Goal: Browse casually: Explore the website without a specific task or goal

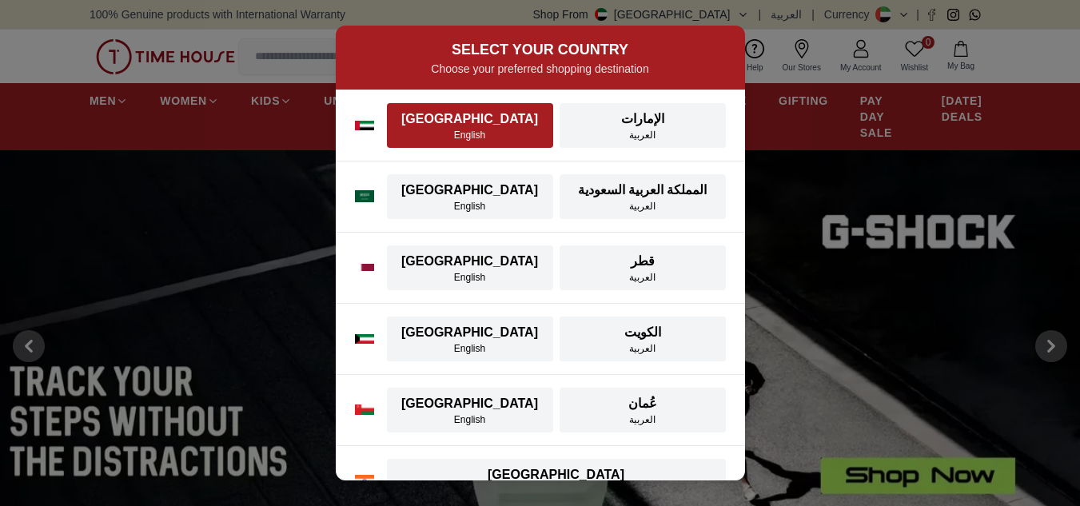
click at [511, 117] on div "[GEOGRAPHIC_DATA]" at bounding box center [469, 118] width 147 height 19
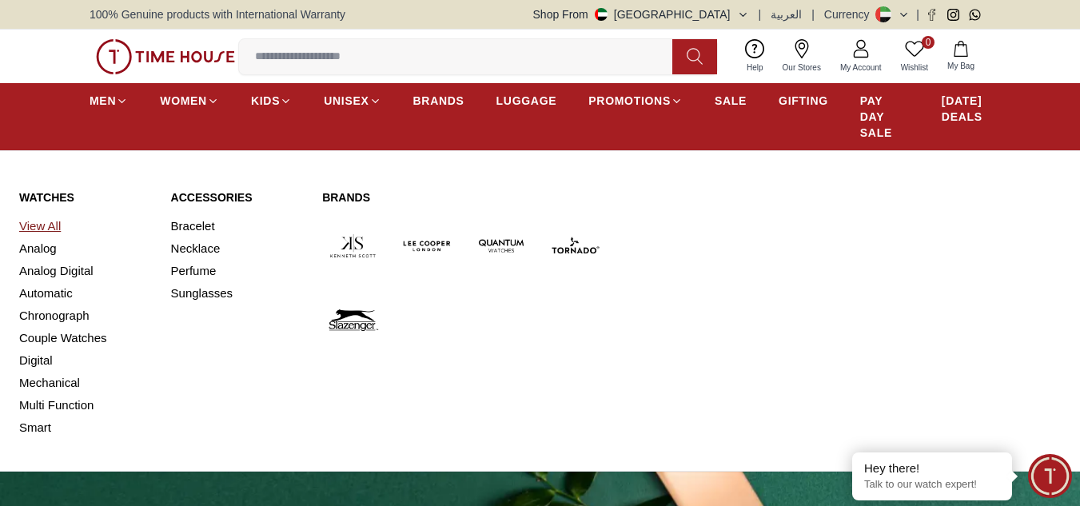
click at [42, 223] on link "View All" at bounding box center [85, 226] width 133 height 22
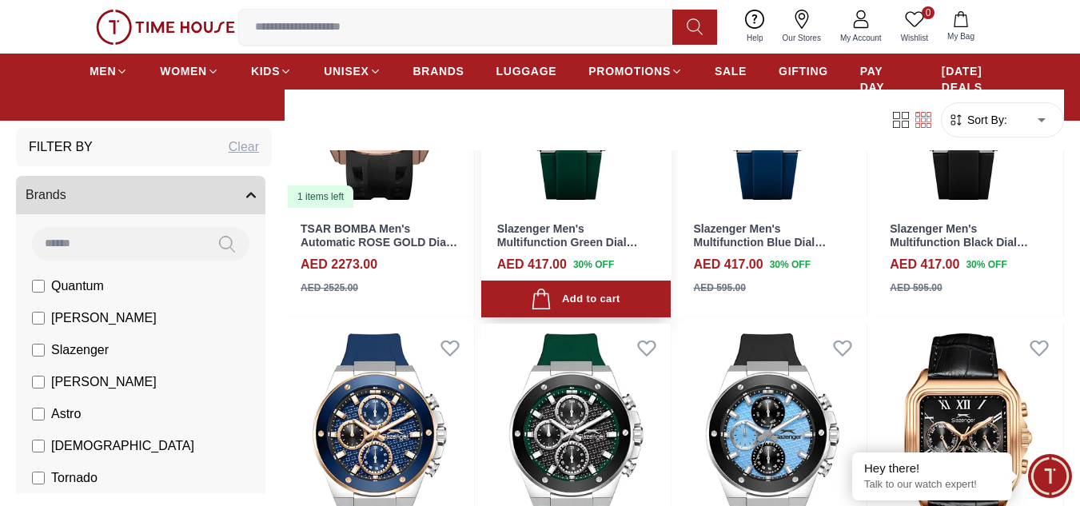
scroll to position [400, 0]
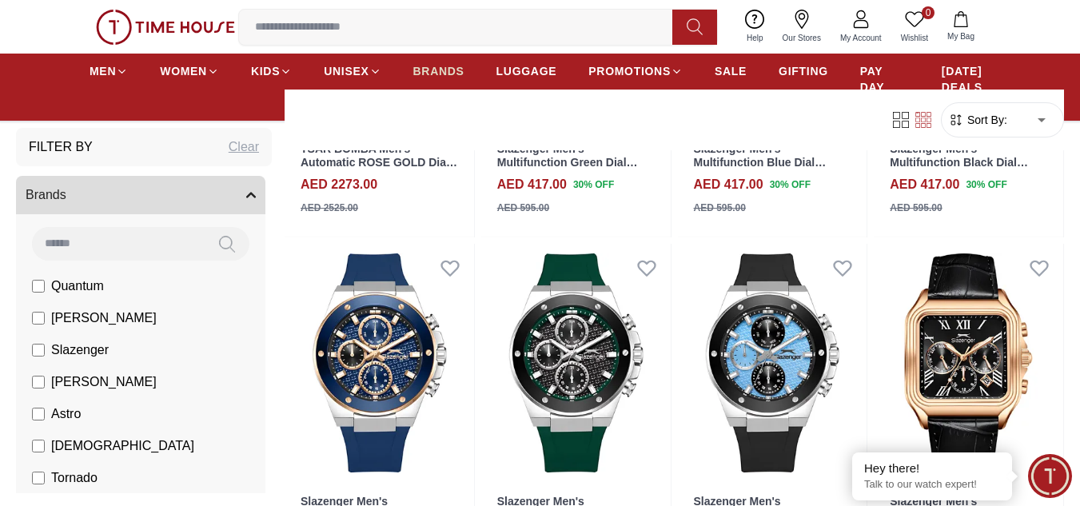
click at [436, 71] on span "BRANDS" at bounding box center [438, 71] width 51 height 16
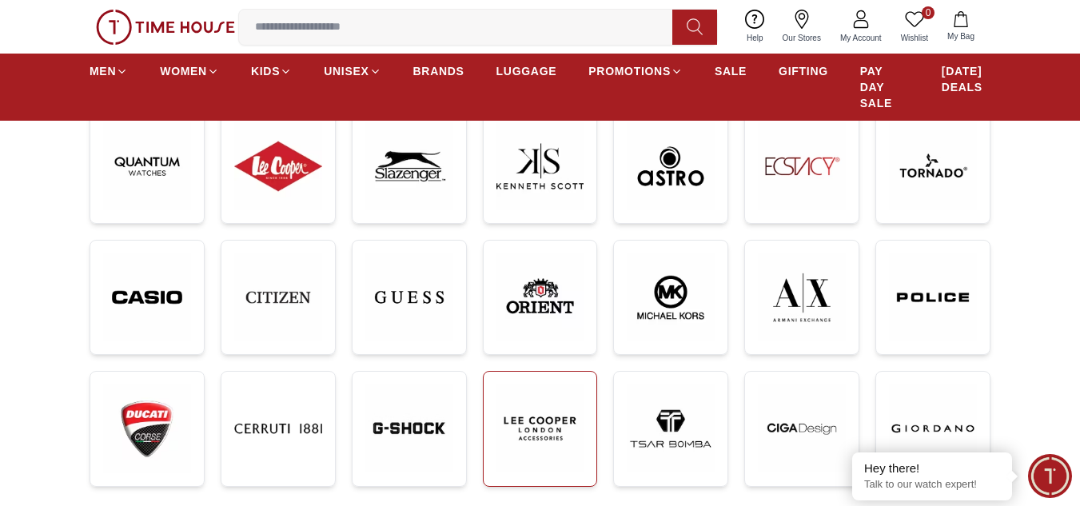
scroll to position [240, 0]
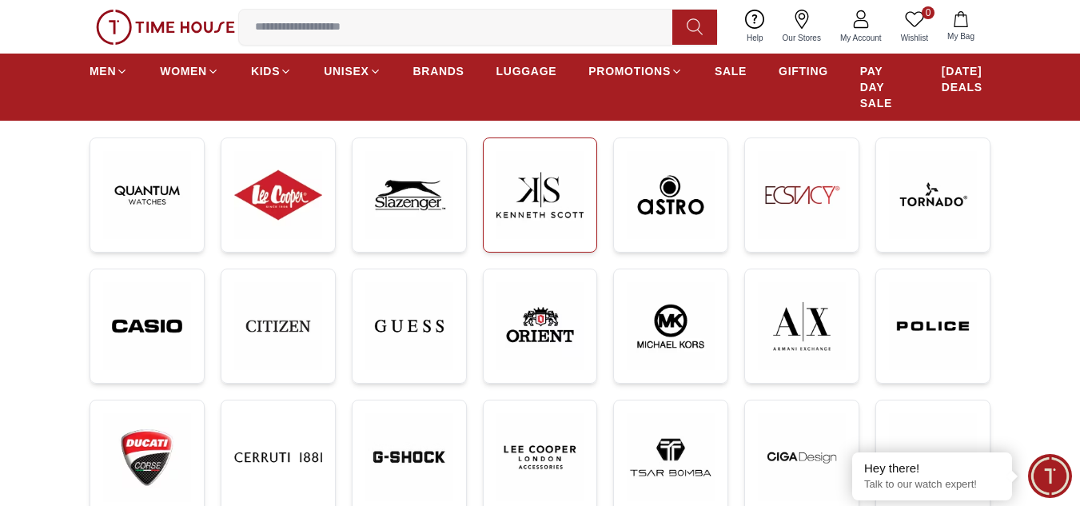
click at [545, 169] on img at bounding box center [540, 195] width 88 height 88
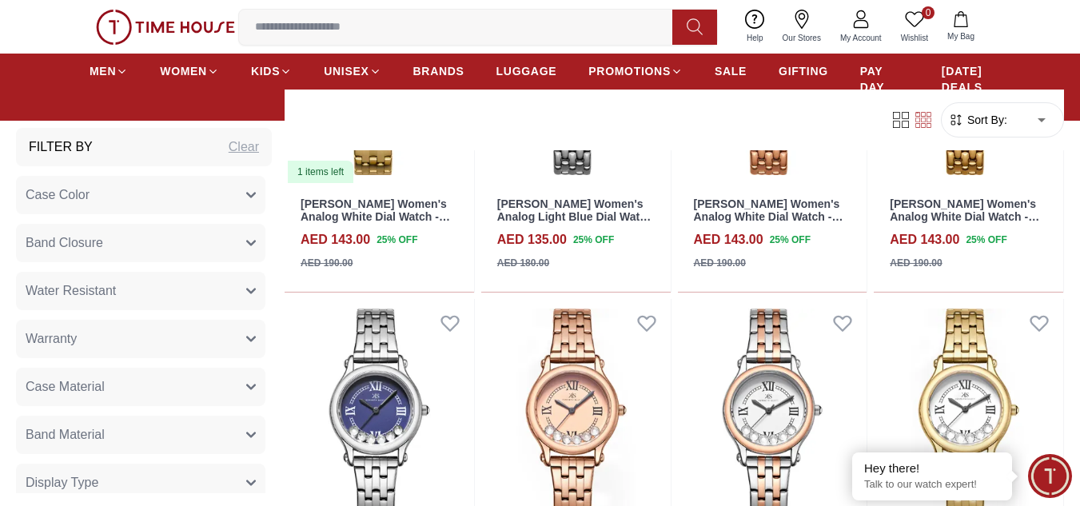
scroll to position [1039, 0]
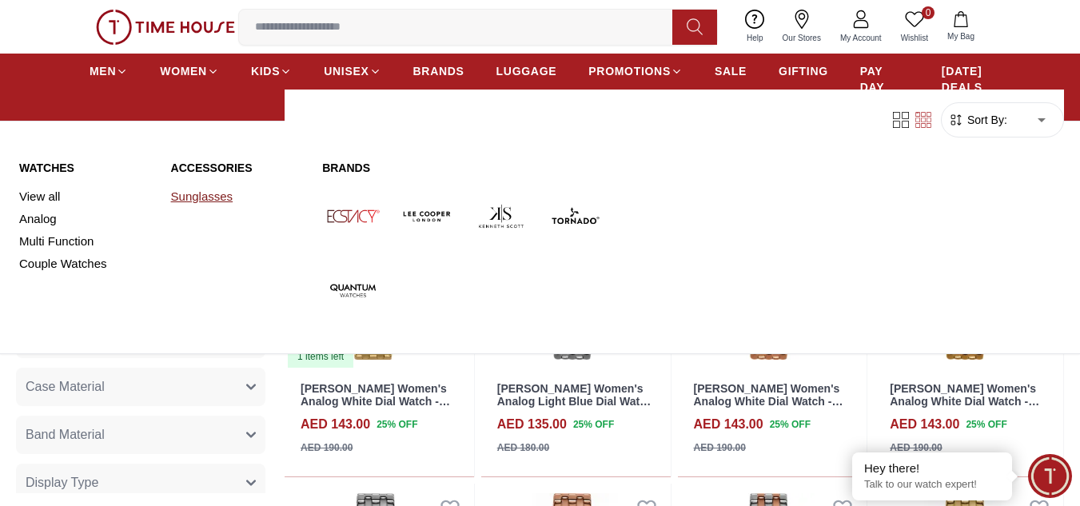
click at [203, 195] on link "Sunglasses" at bounding box center [237, 196] width 133 height 22
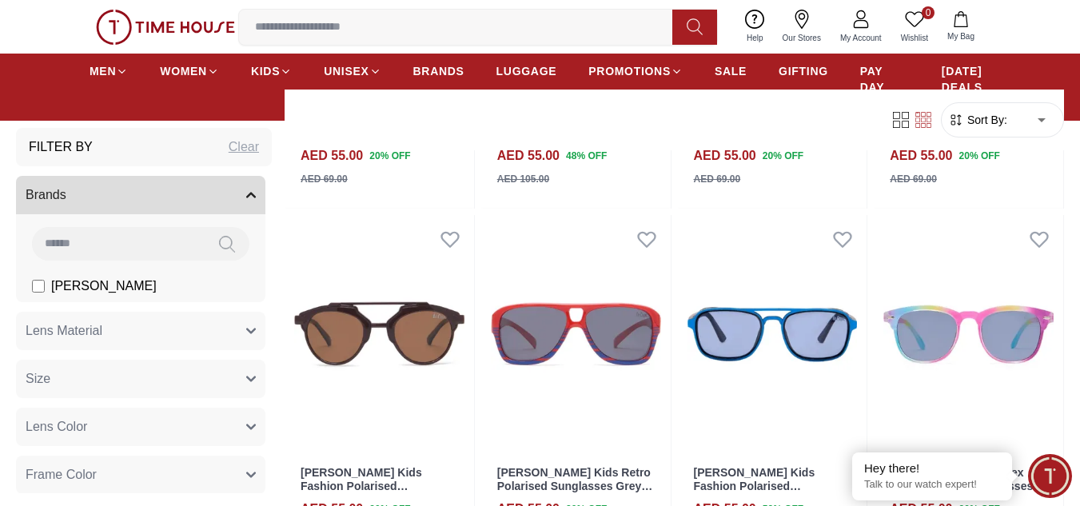
scroll to position [1519, 0]
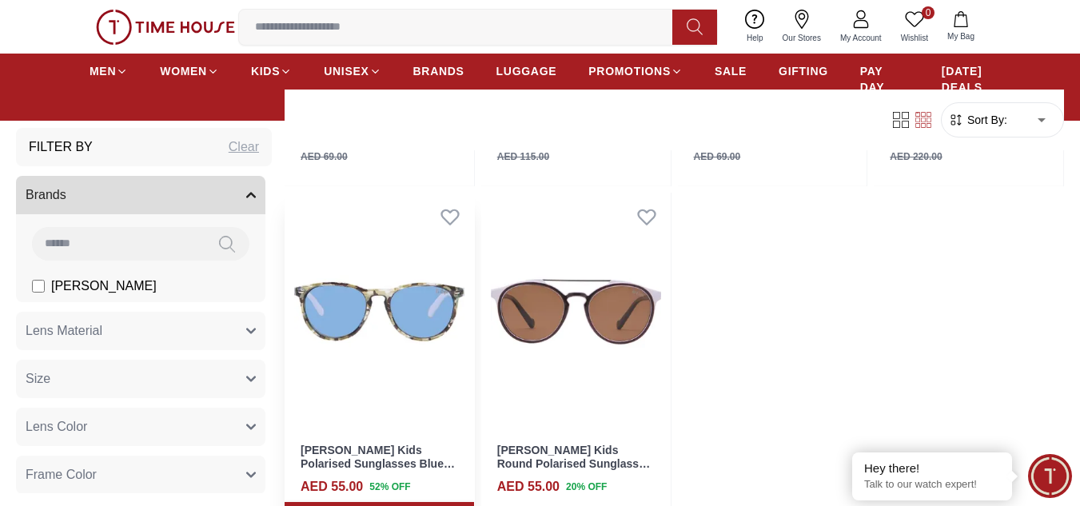
scroll to position [2478, 0]
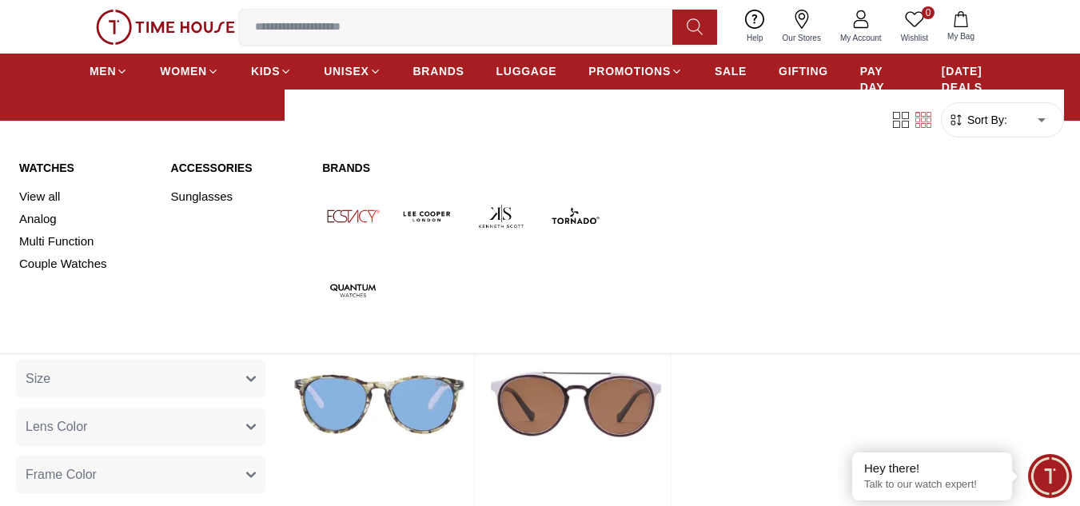
click at [50, 161] on link "Watches" at bounding box center [85, 168] width 133 height 16
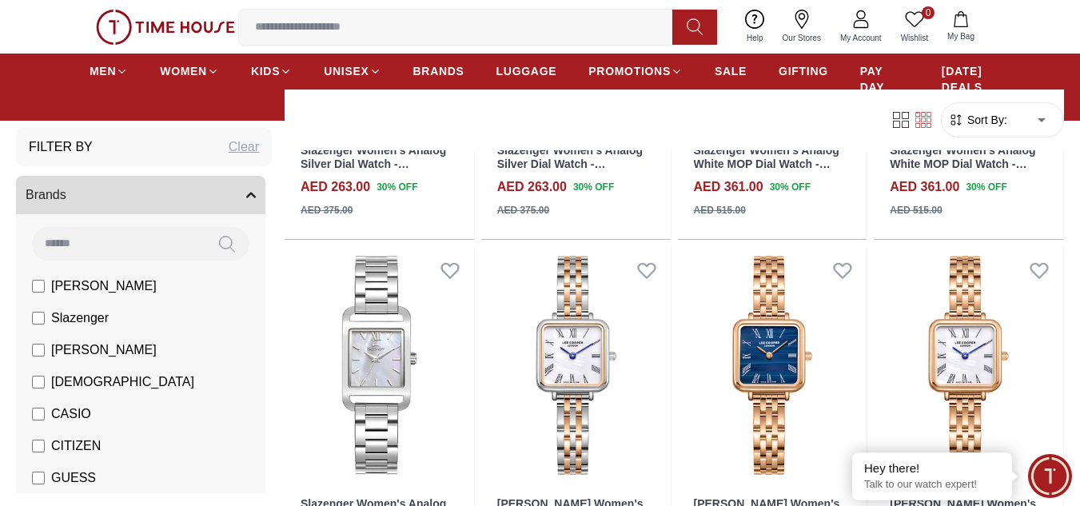
scroll to position [1279, 0]
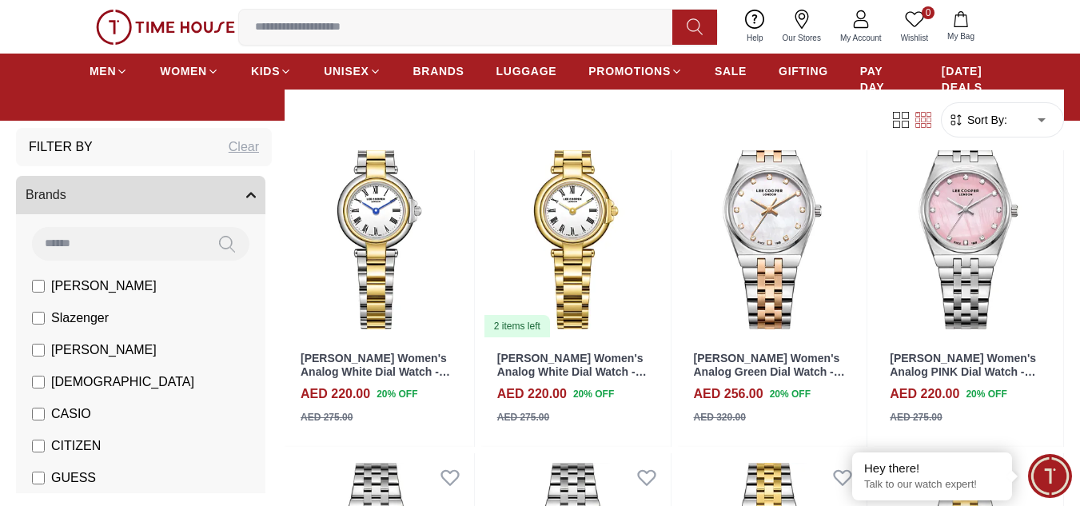
scroll to position [2318, 0]
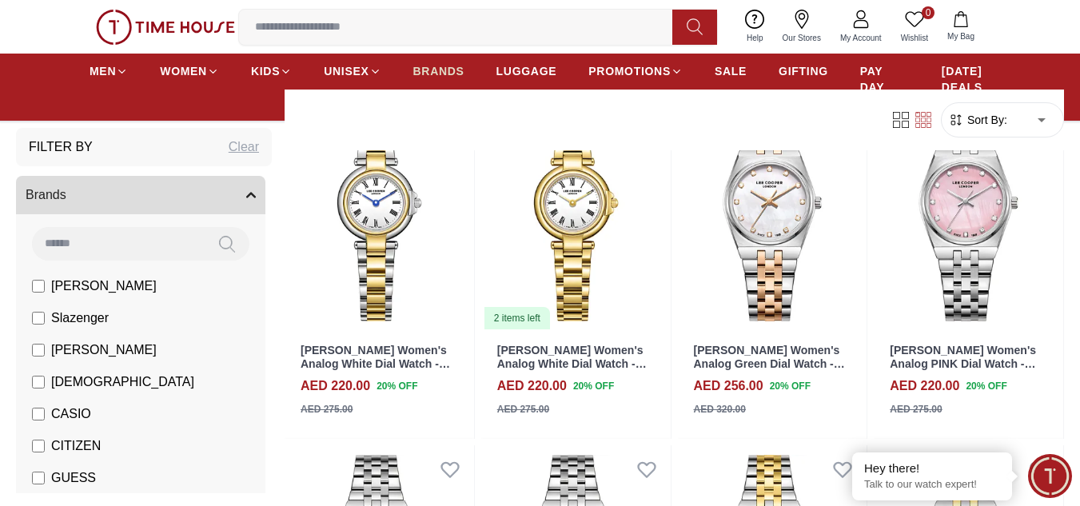
click at [432, 69] on span "BRANDS" at bounding box center [438, 71] width 51 height 16
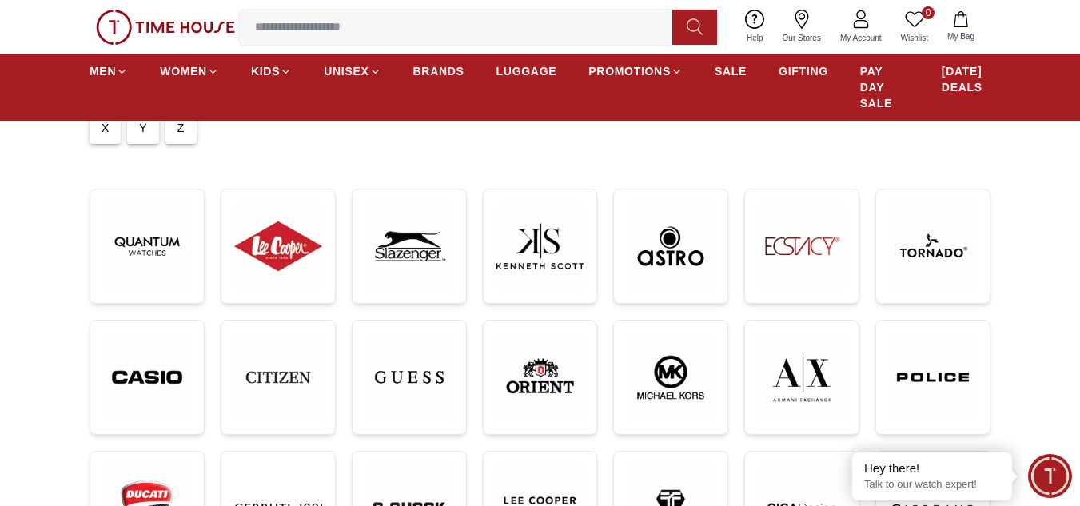
scroll to position [240, 0]
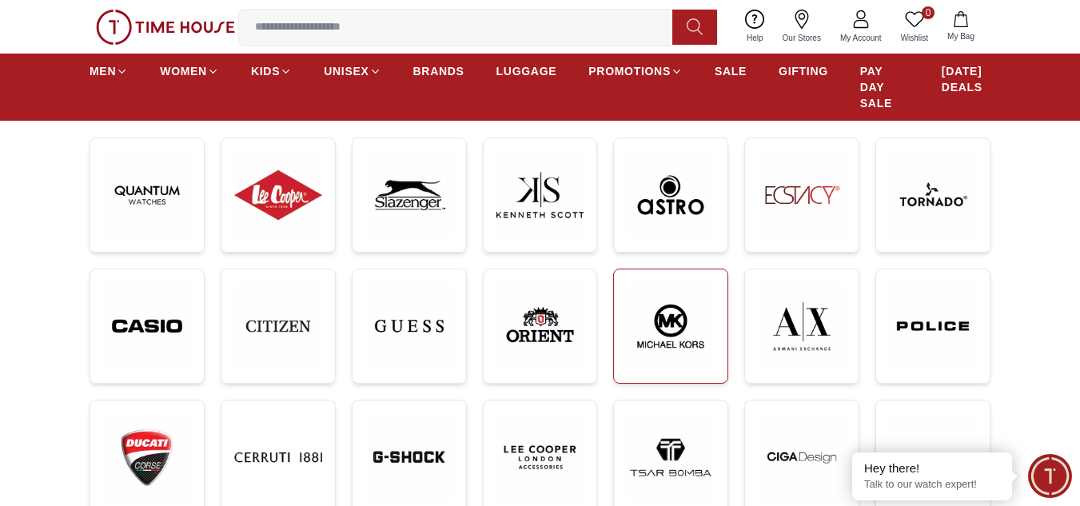
click at [669, 328] on img at bounding box center [671, 326] width 88 height 89
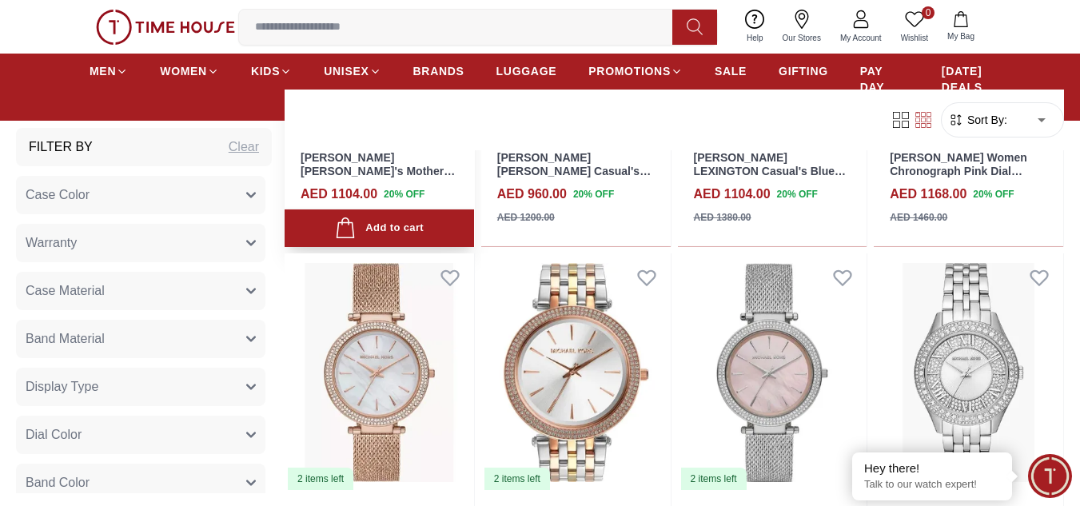
scroll to position [1199, 0]
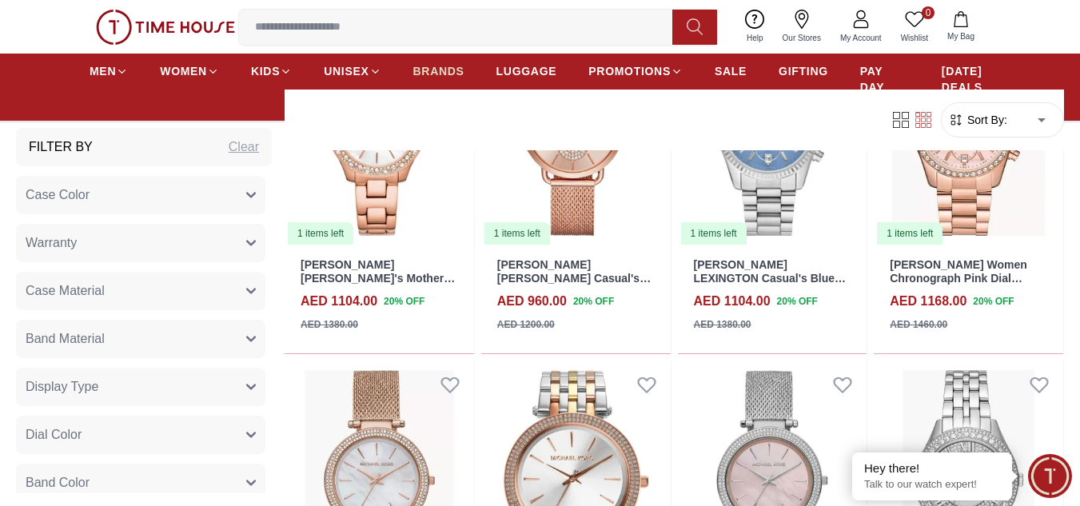
click at [427, 68] on span "BRANDS" at bounding box center [438, 71] width 51 height 16
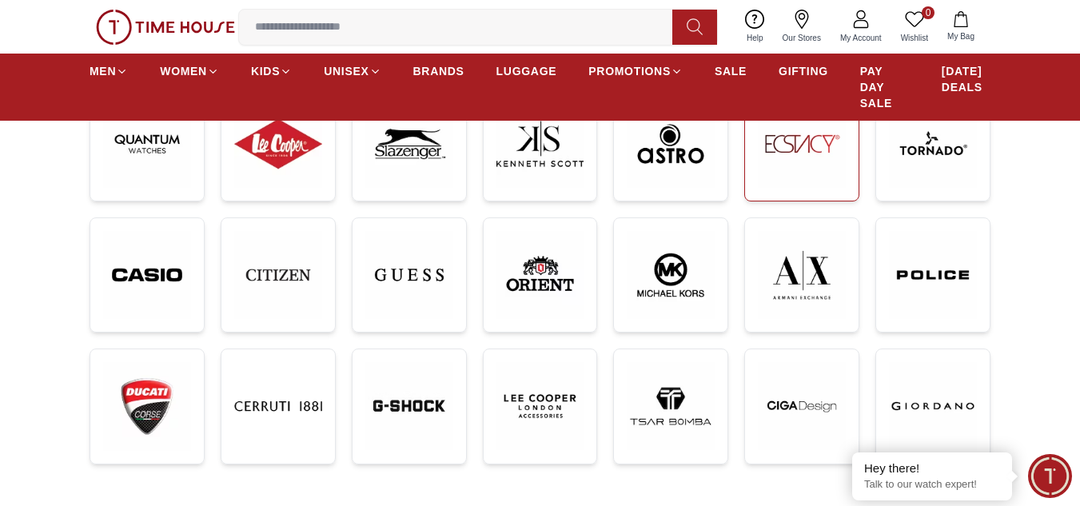
scroll to position [320, 0]
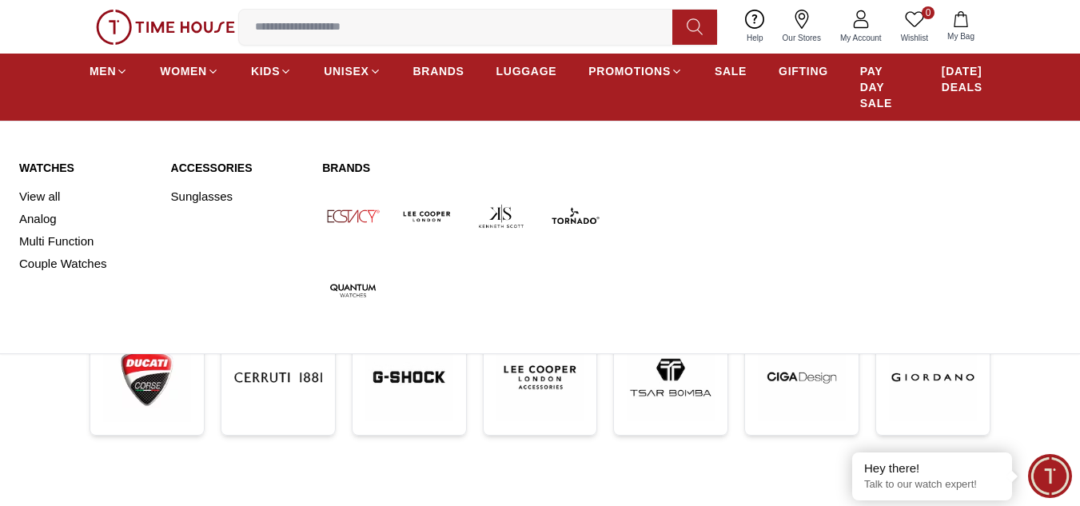
click at [364, 214] on img at bounding box center [353, 216] width 62 height 62
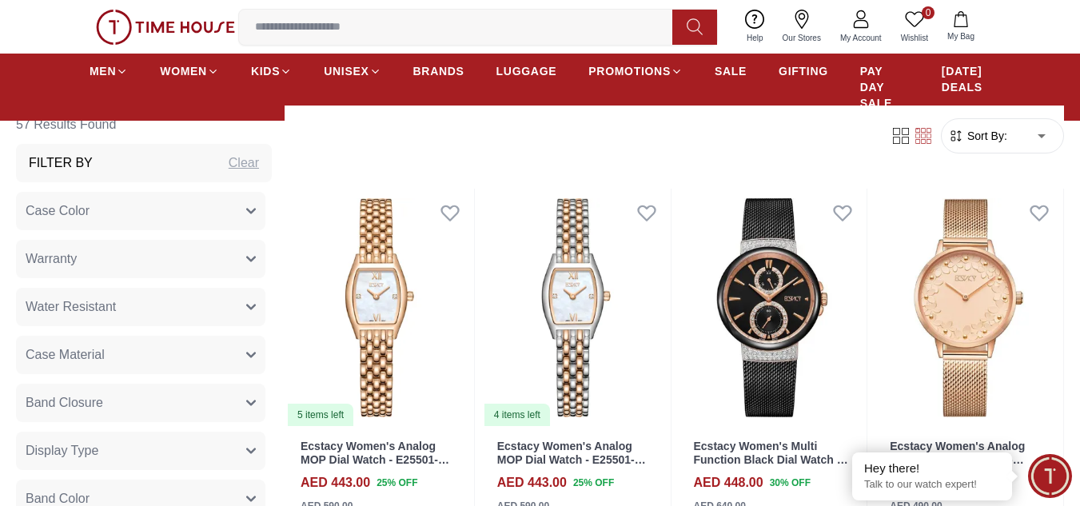
scroll to position [719, 0]
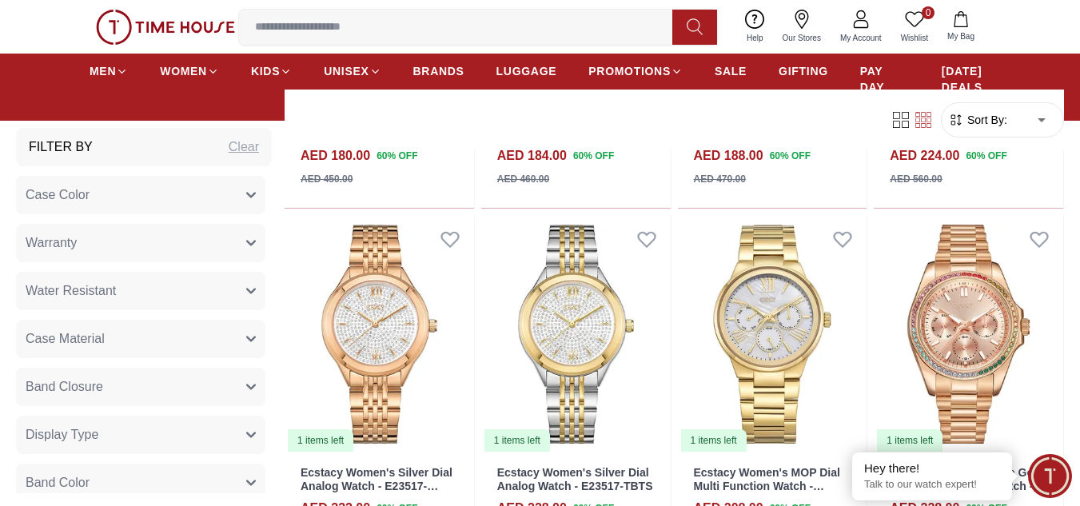
scroll to position [3517, 0]
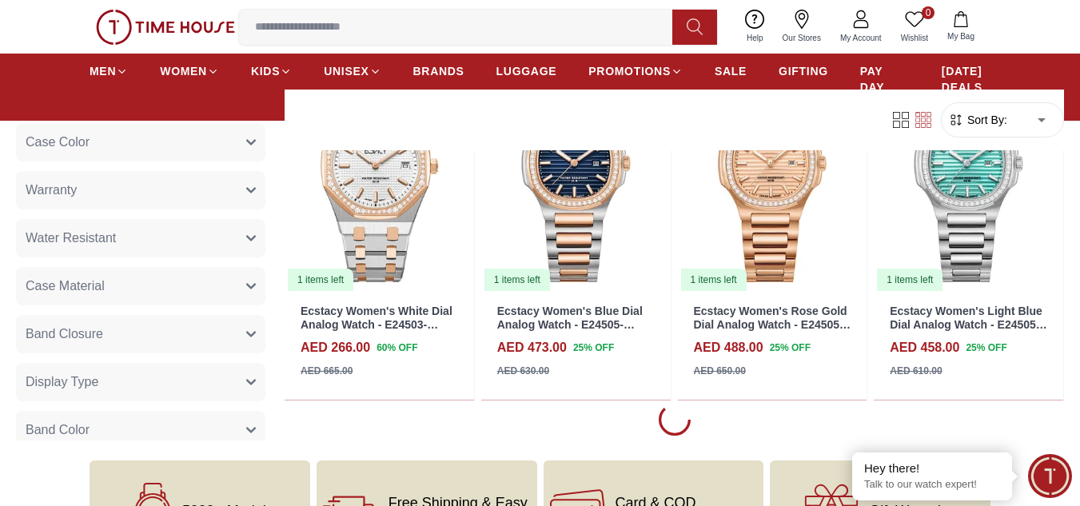
scroll to position [3996, 0]
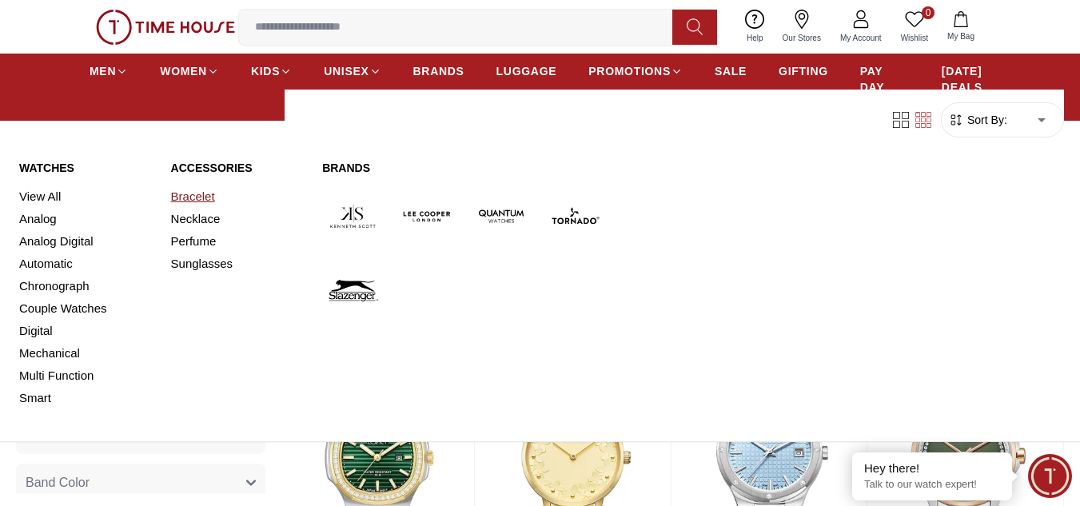
click at [193, 192] on link "Bracelet" at bounding box center [237, 196] width 133 height 22
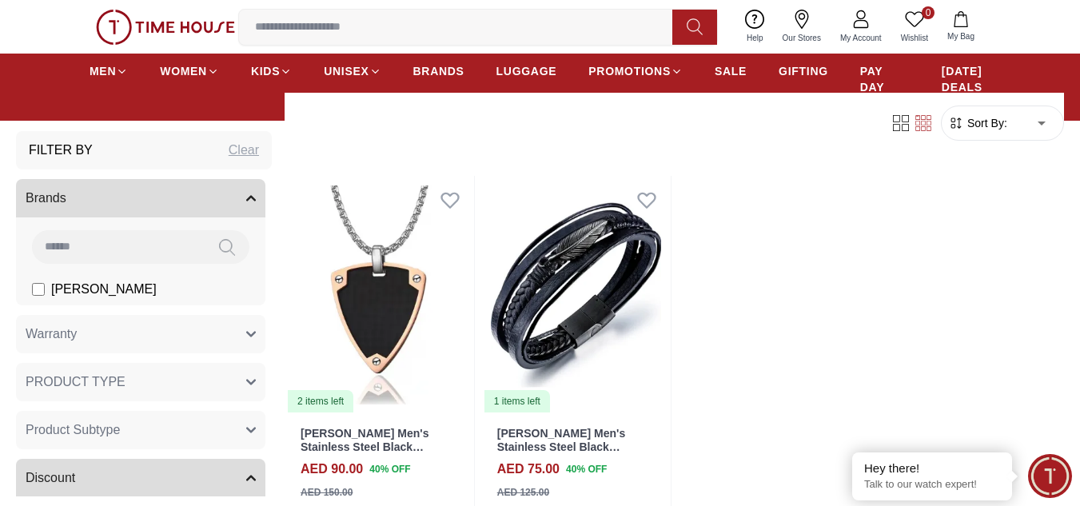
scroll to position [160, 0]
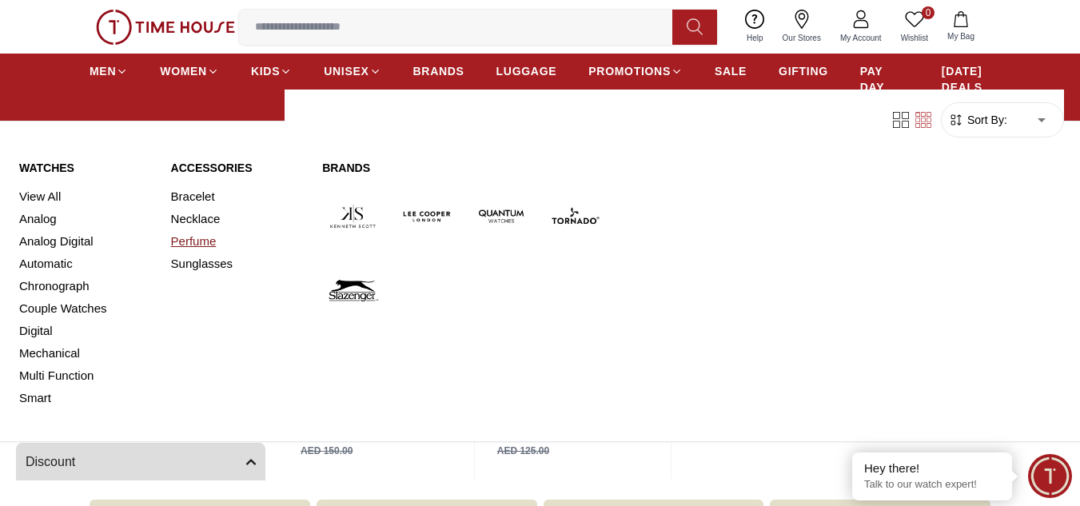
click at [193, 239] on link "Perfume" at bounding box center [237, 241] width 133 height 22
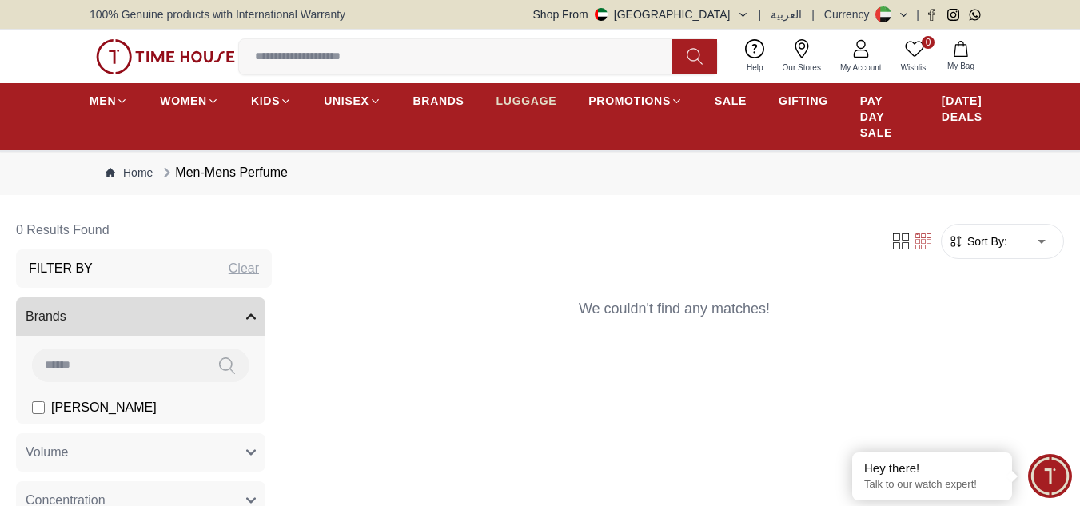
click at [519, 94] on span "LUGGAGE" at bounding box center [526, 101] width 61 height 16
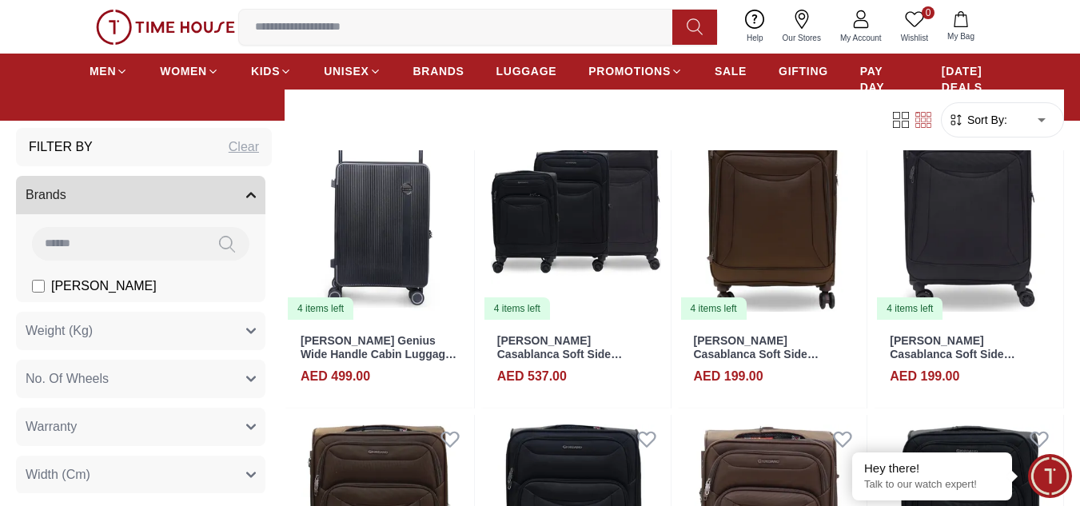
scroll to position [240, 0]
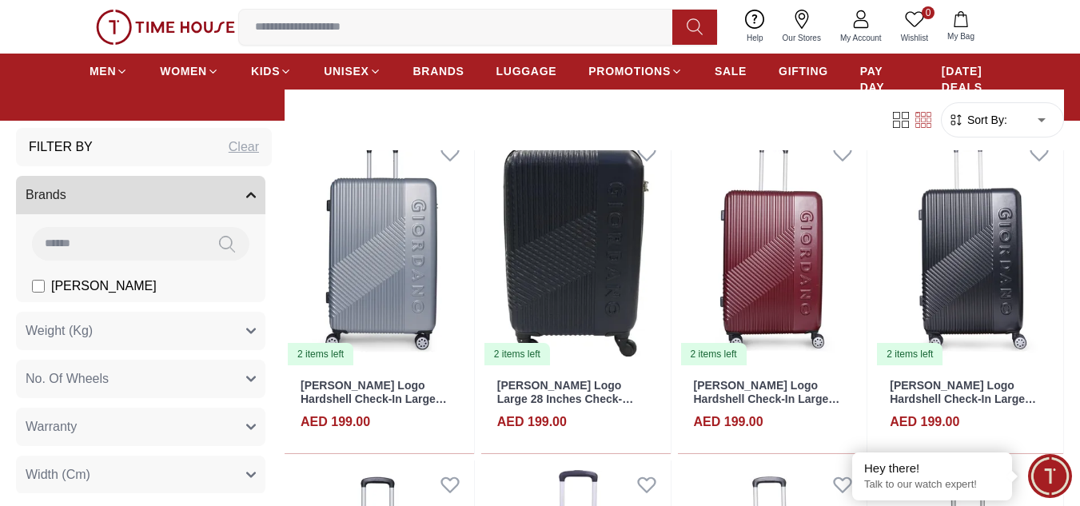
scroll to position [1838, 0]
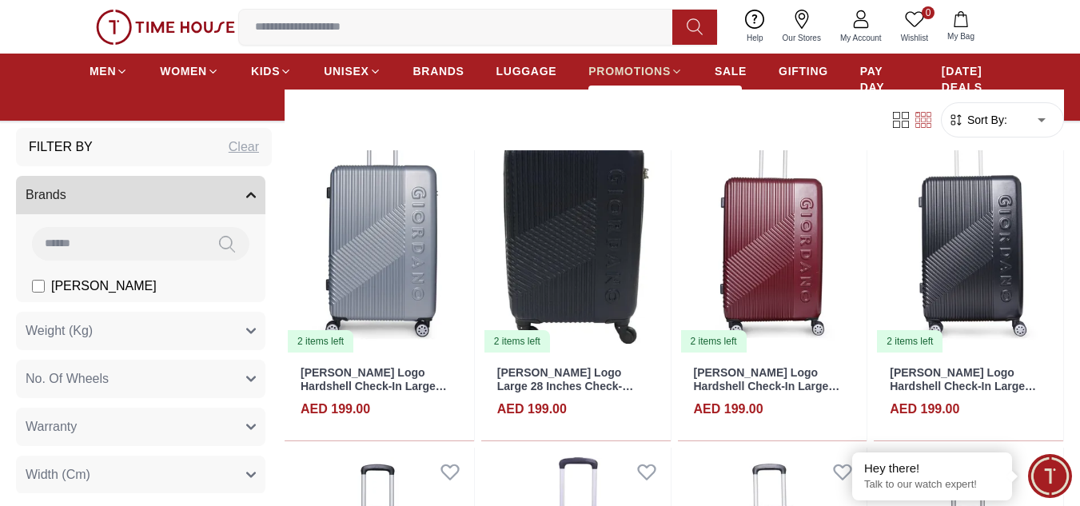
click at [631, 63] on span "PROMOTIONS" at bounding box center [629, 71] width 82 height 16
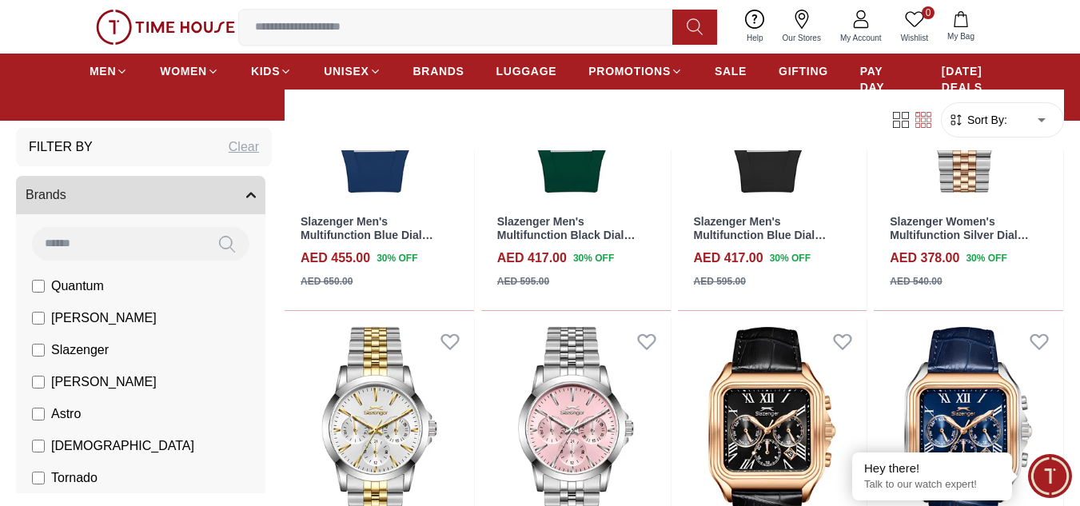
scroll to position [719, 0]
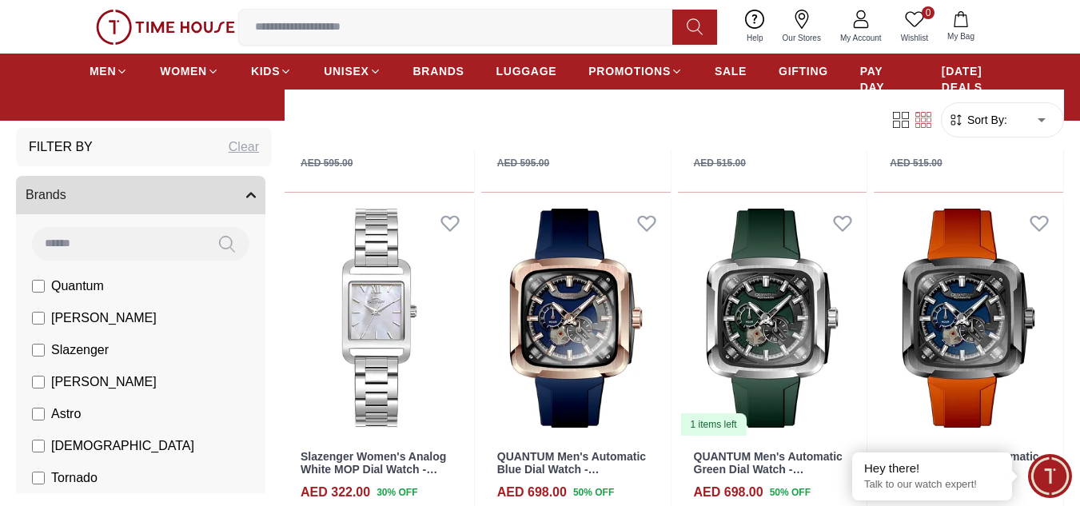
scroll to position [3277, 0]
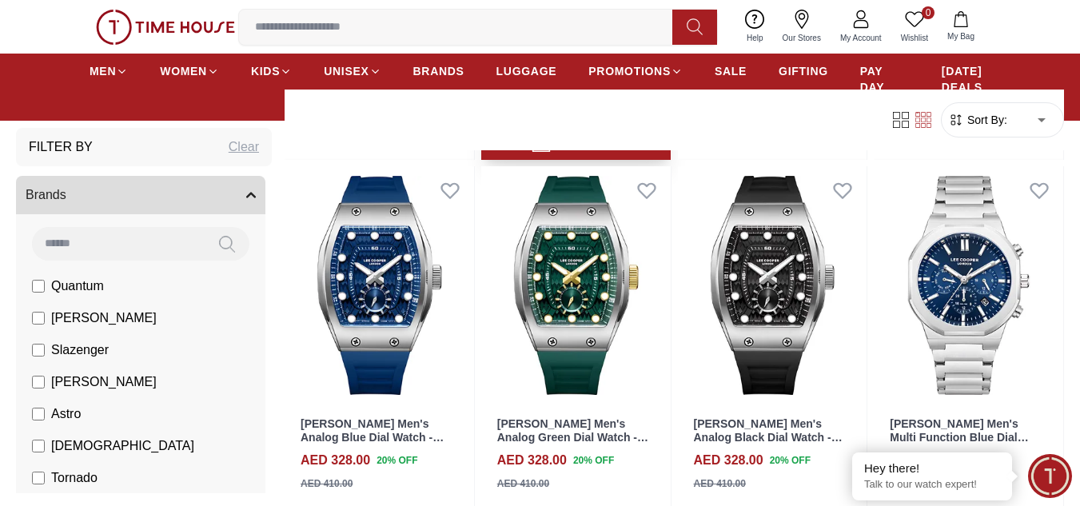
scroll to position [4716, 0]
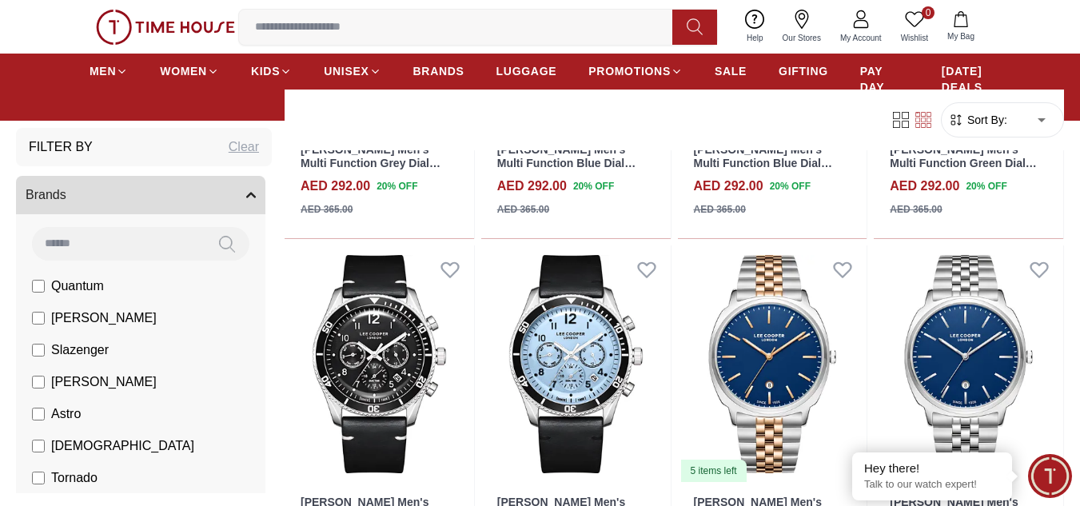
scroll to position [6074, 0]
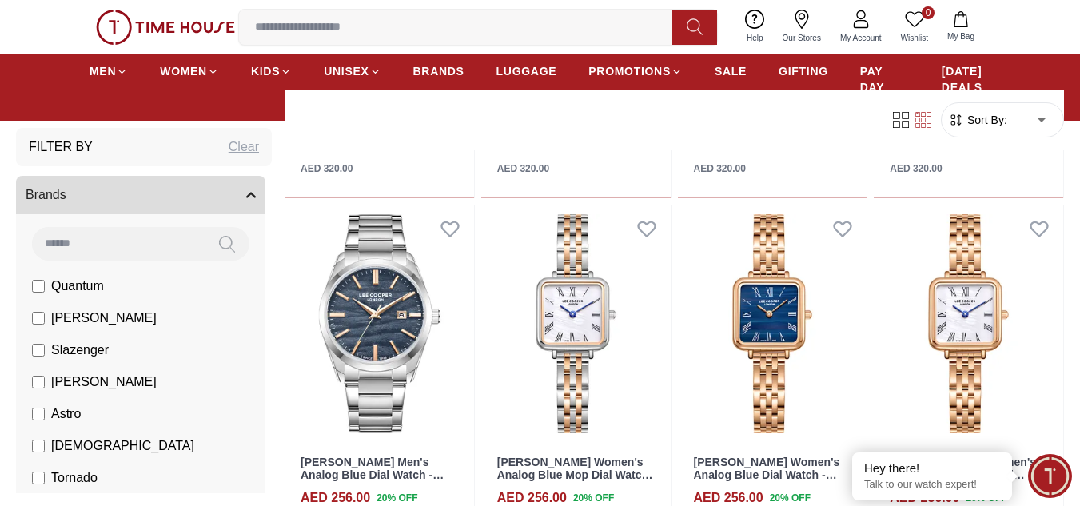
scroll to position [8616, 0]
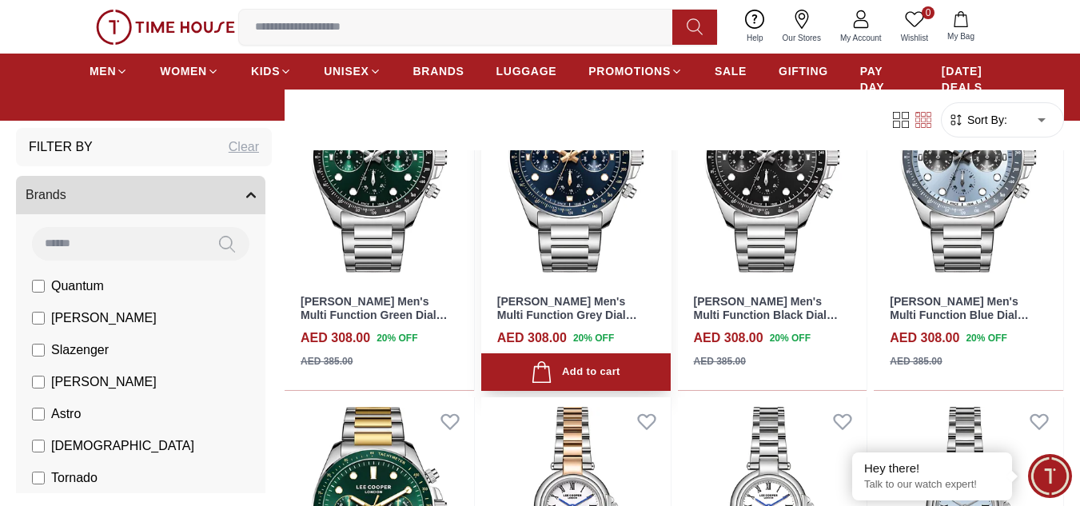
scroll to position [10348, 0]
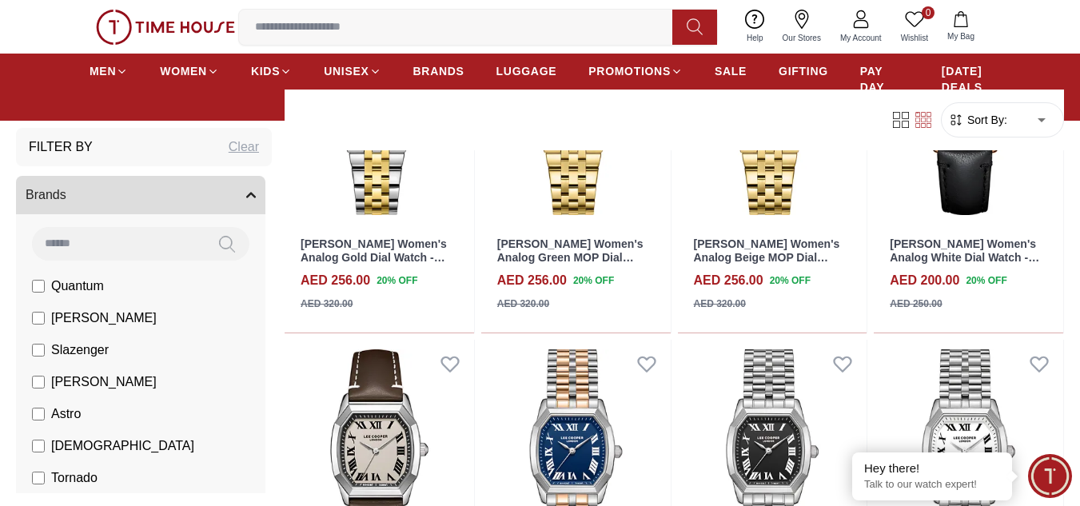
scroll to position [11669, 0]
